Goal: Task Accomplishment & Management: Use online tool/utility

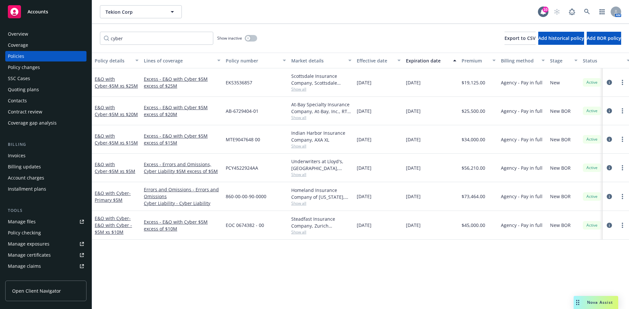
click at [29, 35] on div "Overview" at bounding box center [46, 34] width 76 height 10
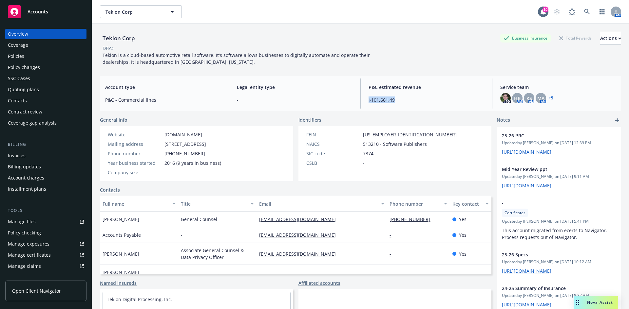
drag, startPoint x: 400, startPoint y: 98, endPoint x: 363, endPoint y: 101, distance: 37.8
click at [363, 101] on div "P&C estimated revenue $101,661.49" at bounding box center [426, 94] width 126 height 30
drag, startPoint x: 365, startPoint y: 86, endPoint x: 410, endPoint y: 103, distance: 47.9
click at [410, 103] on div "P&C estimated revenue $101,661.49" at bounding box center [426, 94] width 126 height 30
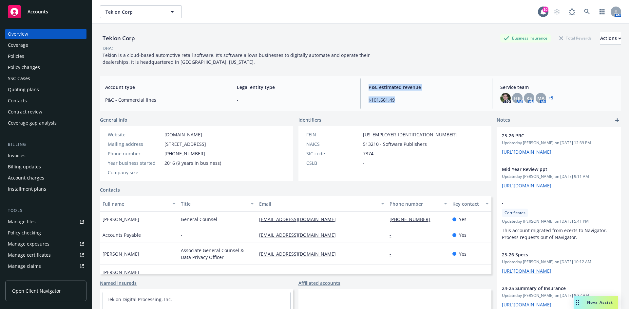
click at [410, 103] on div "P&C estimated revenue $101,661.49" at bounding box center [426, 94] width 126 height 30
click at [389, 99] on span "$101,661.49" at bounding box center [426, 100] width 116 height 7
drag, startPoint x: 395, startPoint y: 99, endPoint x: 368, endPoint y: 81, distance: 32.7
click at [368, 81] on div "P&C estimated revenue $101,661.49" at bounding box center [426, 94] width 126 height 30
click at [367, 79] on div "P&C estimated revenue $101,661.49" at bounding box center [426, 94] width 126 height 30
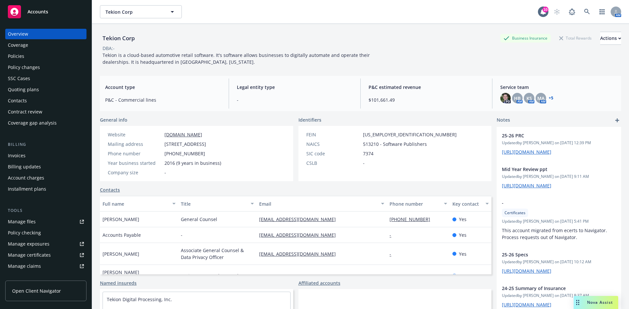
click at [368, 85] on span "P&C estimated revenue" at bounding box center [426, 87] width 116 height 7
drag, startPoint x: 365, startPoint y: 86, endPoint x: 413, endPoint y: 108, distance: 52.6
click at [413, 108] on div "P&C estimated revenue $101,661.49" at bounding box center [426, 94] width 126 height 30
drag, startPoint x: 289, startPoint y: 44, endPoint x: 284, endPoint y: 44, distance: 5.6
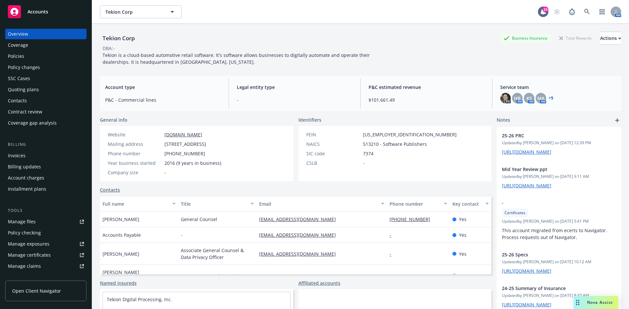
click at [289, 44] on div "Tekion Corp Business Insurance Total Rewards Actions" at bounding box center [360, 38] width 521 height 13
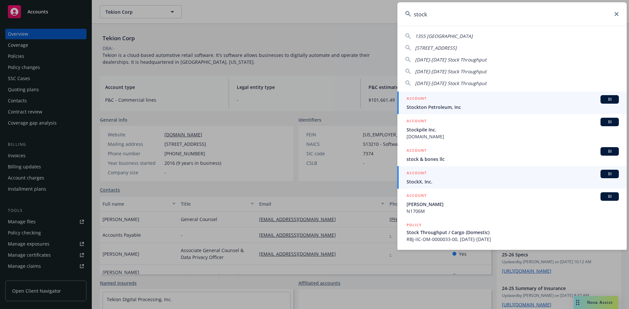
type input "stock"
click at [603, 174] on span "BI" at bounding box center [609, 174] width 13 height 6
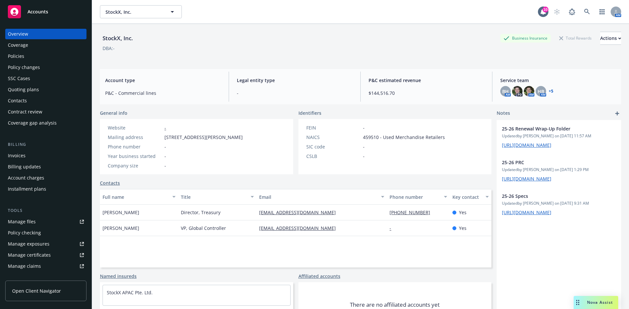
click at [106, 37] on div "StockX, Inc." at bounding box center [118, 38] width 36 height 9
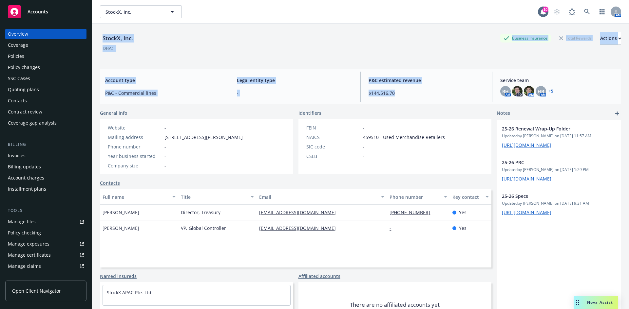
drag, startPoint x: 100, startPoint y: 38, endPoint x: 419, endPoint y: 98, distance: 324.7
click at [419, 98] on div "StockX, Inc. Business Insurance Total Rewards Actions DBA: - Account type P&C -…" at bounding box center [360, 175] width 521 height 302
click at [418, 99] on div "P&C estimated revenue $144,516.70" at bounding box center [426, 87] width 126 height 30
click at [390, 93] on span "$144,516.70" at bounding box center [426, 93] width 116 height 7
click at [395, 94] on span "$144,516.70" at bounding box center [426, 93] width 116 height 7
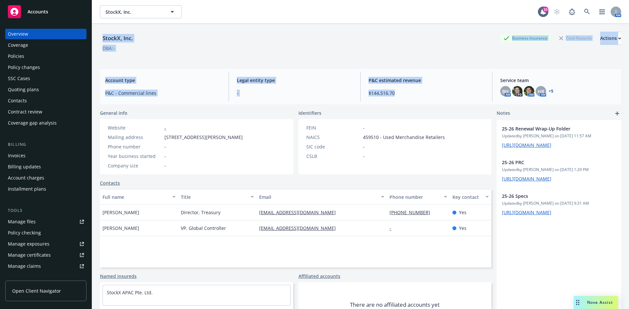
drag, startPoint x: 396, startPoint y: 94, endPoint x: 102, endPoint y: 37, distance: 299.8
click at [102, 37] on div "StockX, Inc. Business Insurance Total Rewards Actions DBA: - Account type P&C -…" at bounding box center [360, 175] width 521 height 302
click at [102, 37] on div "StockX, Inc." at bounding box center [118, 38] width 36 height 9
click at [103, 37] on div "StockX, Inc." at bounding box center [118, 38] width 36 height 9
drag, startPoint x: 102, startPoint y: 36, endPoint x: 396, endPoint y: 90, distance: 298.7
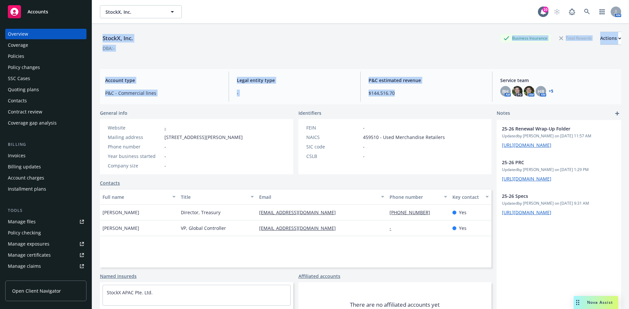
click at [396, 90] on div "StockX, Inc. Business Insurance Total Rewards Actions DBA: - Account type P&C -…" at bounding box center [360, 175] width 521 height 302
drag, startPoint x: 395, startPoint y: 92, endPoint x: 398, endPoint y: 99, distance: 6.8
click at [395, 93] on span "$144,516.70" at bounding box center [426, 93] width 116 height 7
click at [247, 79] on span "Legal entity type" at bounding box center [295, 80] width 116 height 7
drag, startPoint x: 103, startPoint y: 38, endPoint x: 427, endPoint y: 95, distance: 329.2
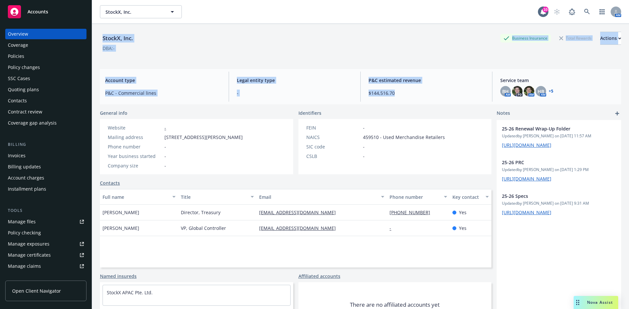
click at [427, 95] on div "StockX, Inc. Business Insurance Total Rewards Actions DBA: - Account type P&C -…" at bounding box center [360, 175] width 521 height 302
click at [427, 95] on span "$144,516.70" at bounding box center [426, 93] width 116 height 7
drag, startPoint x: 574, startPoint y: 92, endPoint x: 101, endPoint y: 39, distance: 475.9
click at [101, 39] on div "StockX, Inc. Business Insurance Total Rewards Actions DBA: - Account type P&C -…" at bounding box center [360, 175] width 521 height 302
click at [101, 39] on div "StockX, Inc." at bounding box center [118, 38] width 36 height 9
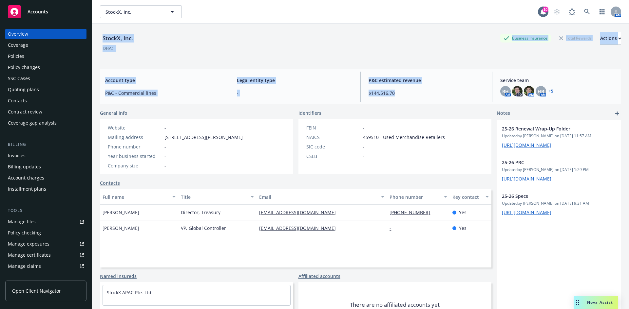
drag, startPoint x: 103, startPoint y: 36, endPoint x: 429, endPoint y: 96, distance: 331.6
click at [429, 96] on div "StockX, Inc. Business Insurance Total Rewards Actions DBA: - Account type P&C -…" at bounding box center [360, 175] width 521 height 302
click at [429, 96] on span "$144,516.70" at bounding box center [426, 93] width 116 height 7
drag, startPoint x: 574, startPoint y: 92, endPoint x: 100, endPoint y: 34, distance: 477.3
click at [100, 34] on div "StockX, Inc. Business Insurance Total Rewards Actions DBA: - Account type P&C -…" at bounding box center [360, 175] width 521 height 302
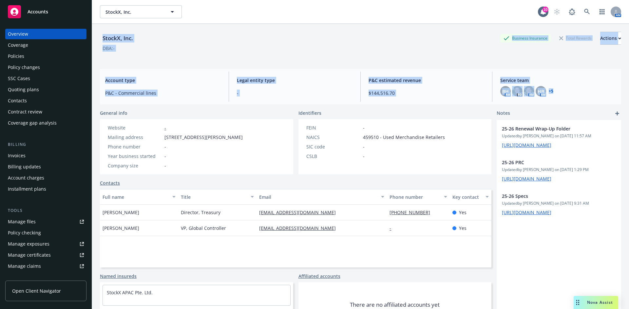
click at [100, 34] on div "StockX, Inc." at bounding box center [118, 38] width 36 height 9
drag, startPoint x: 123, startPoint y: 58, endPoint x: 569, endPoint y: 95, distance: 447.9
click at [569, 96] on div "StockX, Inc. Business Insurance Total Rewards Actions DBA: - Account type P&C -…" at bounding box center [360, 175] width 521 height 302
click at [569, 95] on div "BH AM PD AM HB AM + 5" at bounding box center [558, 91] width 116 height 10
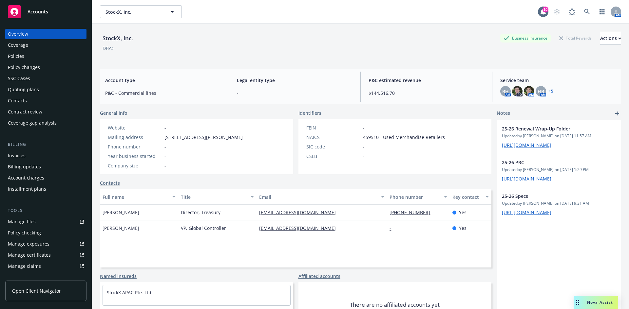
click at [286, 63] on div "StockX, Inc. Business Insurance Total Rewards Actions DBA: -" at bounding box center [360, 44] width 521 height 40
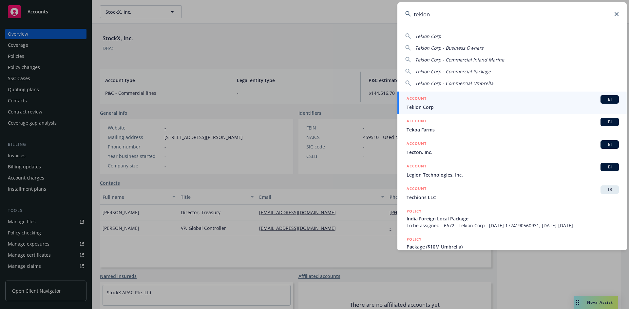
type input "tekion"
click at [604, 99] on span "BI" at bounding box center [609, 100] width 13 height 6
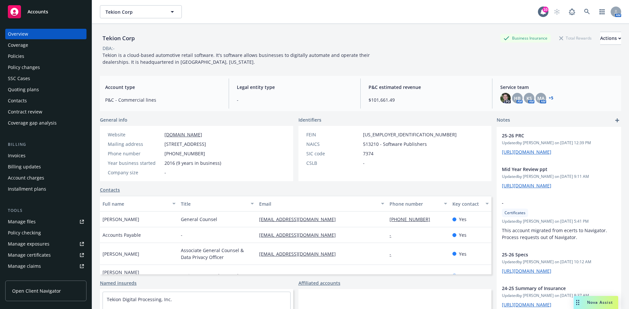
click at [36, 90] on div "Quoting plans" at bounding box center [23, 89] width 31 height 10
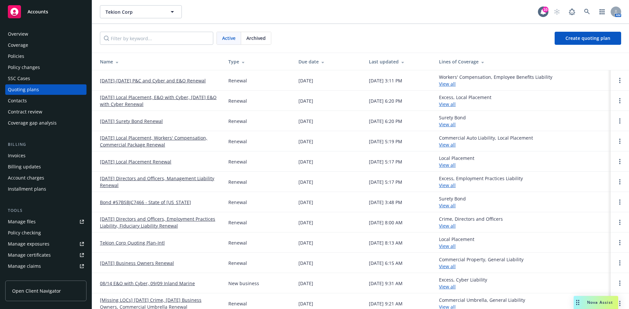
click at [181, 84] on td "[DATE]-[DATE] P&C and Cyber and E&O Renewal" at bounding box center [157, 80] width 131 height 20
click at [186, 84] on link "[DATE]-[DATE] P&C and Cyber and E&O Renewal" at bounding box center [153, 80] width 106 height 7
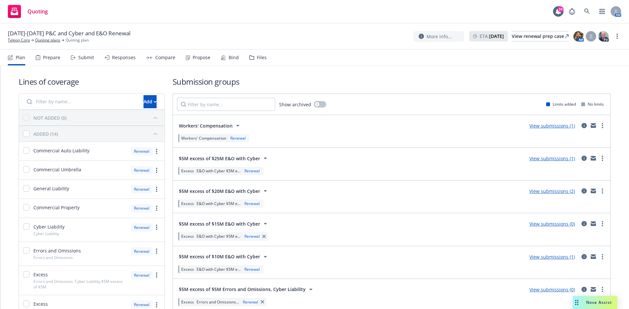
click at [122, 59] on div "Responses" at bounding box center [124, 57] width 24 height 5
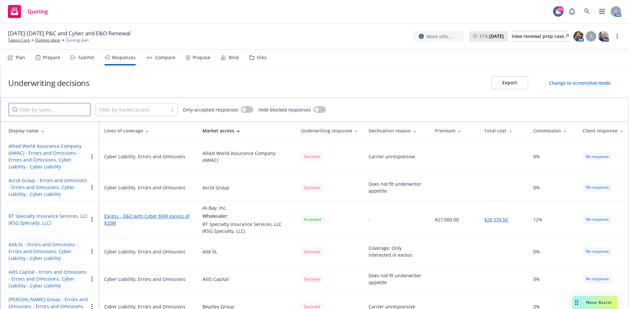
click at [68, 108] on input "Filter by name..." at bounding box center [50, 109] width 82 height 13
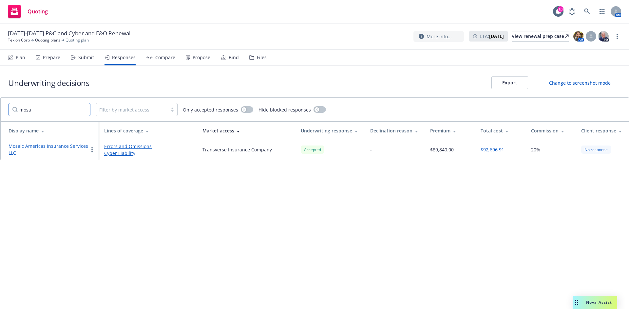
type input "mosa"
click at [491, 150] on button "$92,696.91" at bounding box center [492, 149] width 24 height 7
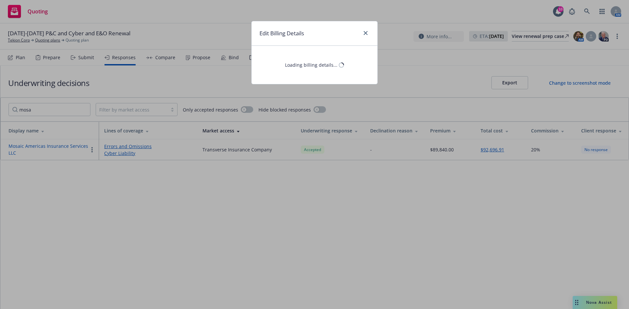
select select "CA"
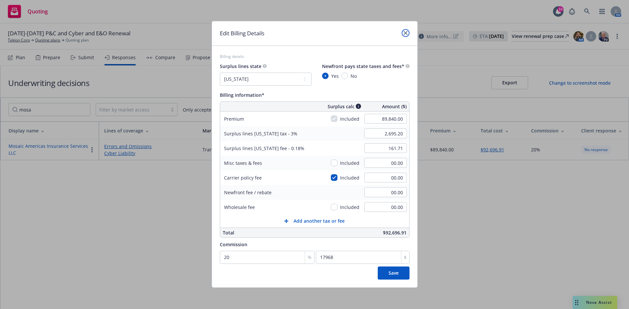
drag, startPoint x: 405, startPoint y: 30, endPoint x: 399, endPoint y: 34, distance: 7.1
click at [405, 30] on link "close" at bounding box center [405, 33] width 8 height 8
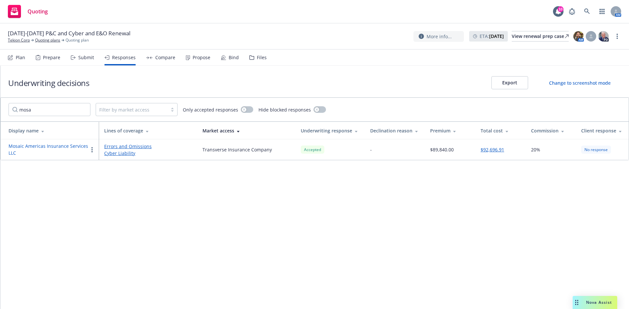
click at [118, 148] on link "Errors and Omissions" at bounding box center [148, 146] width 88 height 7
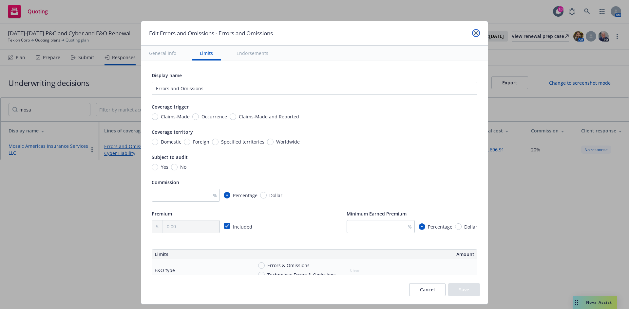
click at [474, 33] on icon "close" at bounding box center [476, 33] width 4 height 4
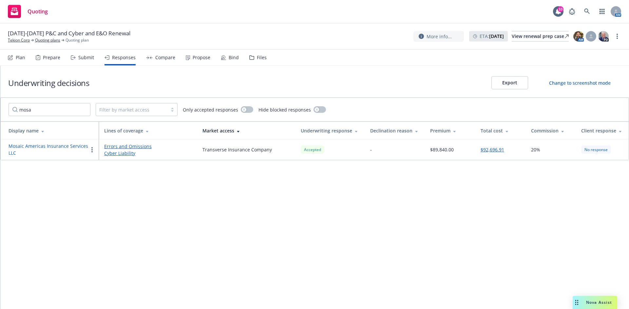
click at [89, 59] on div "Submit" at bounding box center [86, 57] width 16 height 5
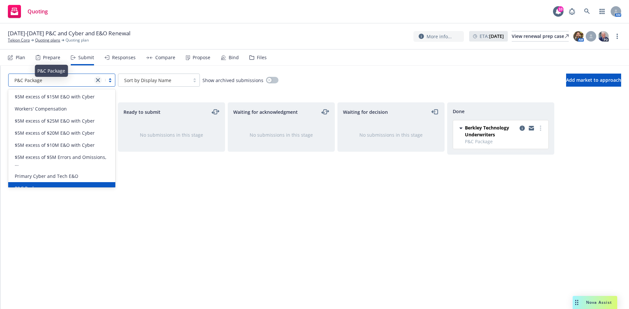
click at [100, 79] on link "close" at bounding box center [98, 80] width 8 height 8
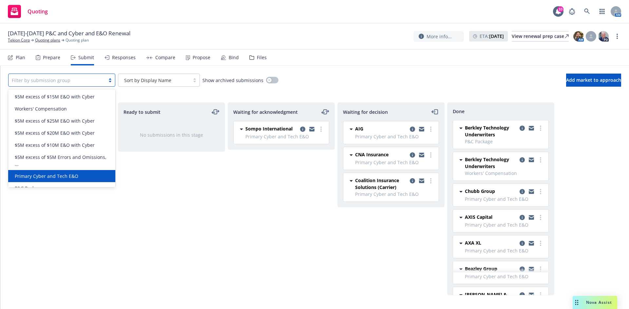
click at [52, 175] on span "Primary Cyber and Tech E&O" at bounding box center [47, 176] width 64 height 7
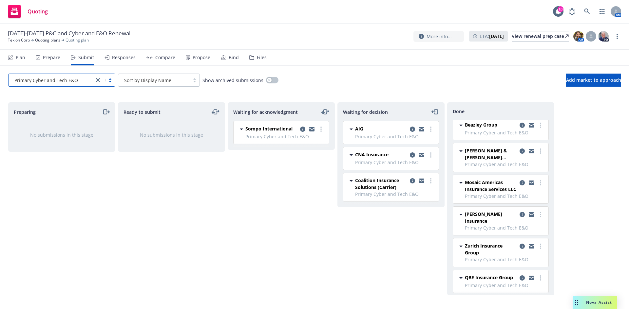
scroll to position [84, 0]
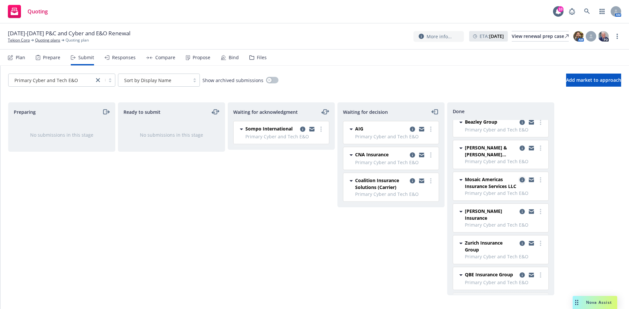
click at [519, 179] on icon "copy logging email" at bounding box center [521, 179] width 5 height 5
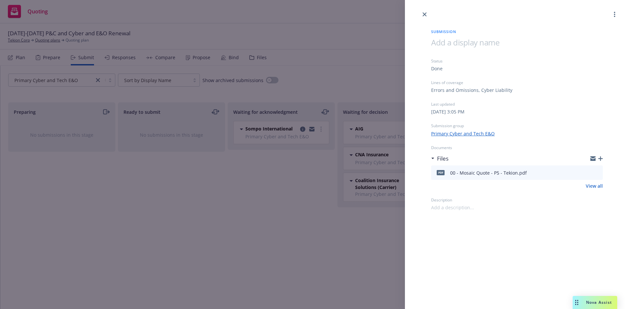
click at [600, 174] on button "preview file" at bounding box center [596, 173] width 7 height 6
click at [601, 186] on link "View all" at bounding box center [594, 186] width 17 height 7
click at [422, 17] on link "close" at bounding box center [424, 14] width 8 height 8
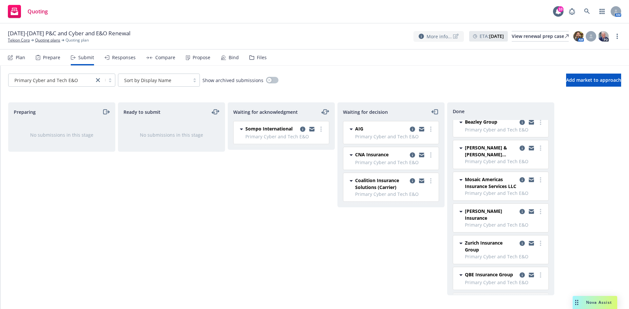
click at [419, 36] on icon at bounding box center [421, 36] width 5 height 5
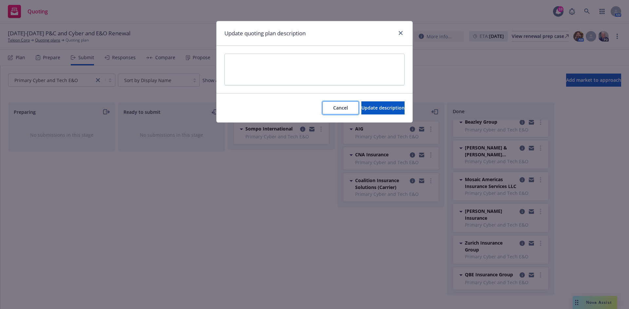
drag, startPoint x: 321, startPoint y: 109, endPoint x: 323, endPoint y: 106, distance: 4.1
click at [333, 109] on span "Cancel" at bounding box center [340, 108] width 15 height 6
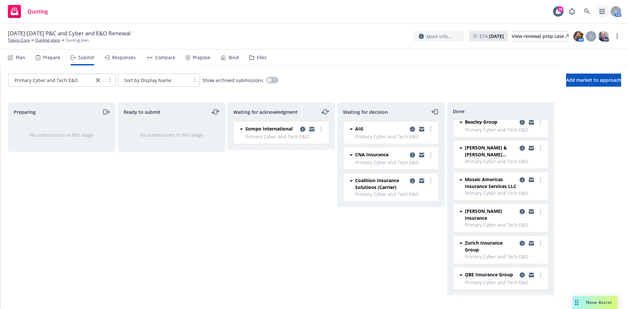
click at [604, 12] on icon "button" at bounding box center [601, 11] width 5 height 5
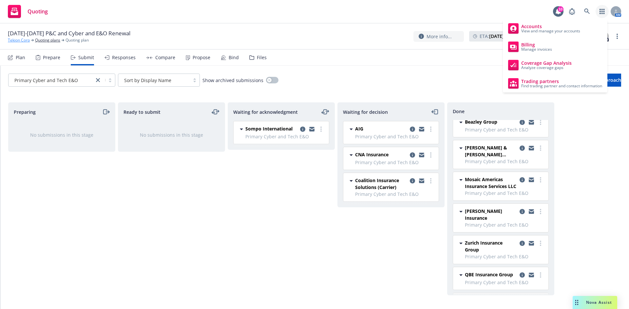
click at [15, 40] on link "Tekion Corp" at bounding box center [19, 40] width 22 height 6
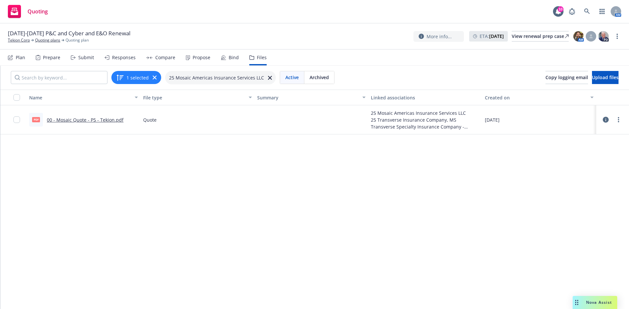
click at [118, 51] on div "Responses" at bounding box center [119, 58] width 31 height 16
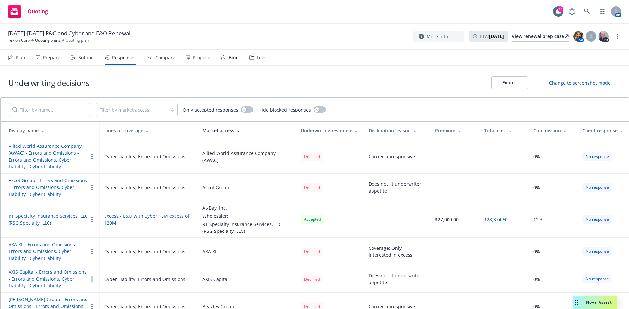
click at [498, 81] on button "Export" at bounding box center [509, 82] width 37 height 13
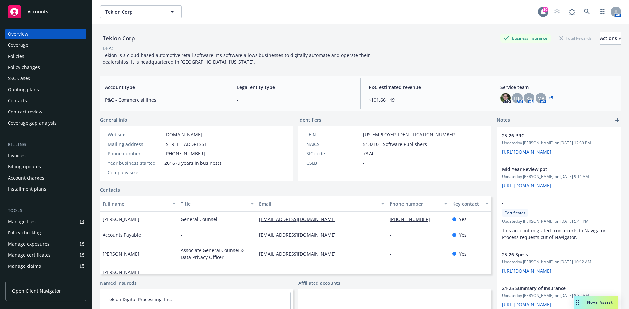
click at [540, 12] on icon at bounding box center [542, 12] width 5 height 6
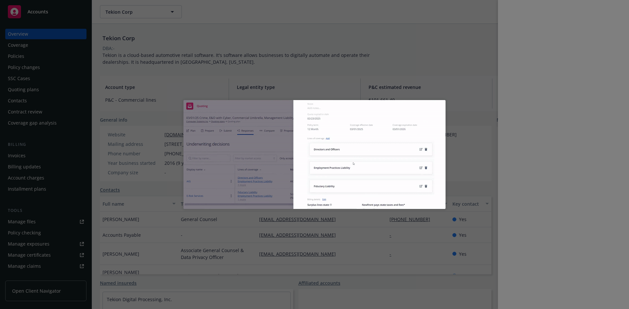
click at [284, 88] on div at bounding box center [314, 154] width 629 height 309
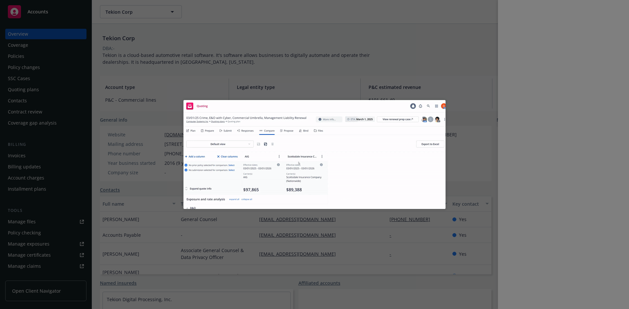
click at [441, 104] on img at bounding box center [314, 154] width 262 height 109
